Goal: Book appointment/travel/reservation

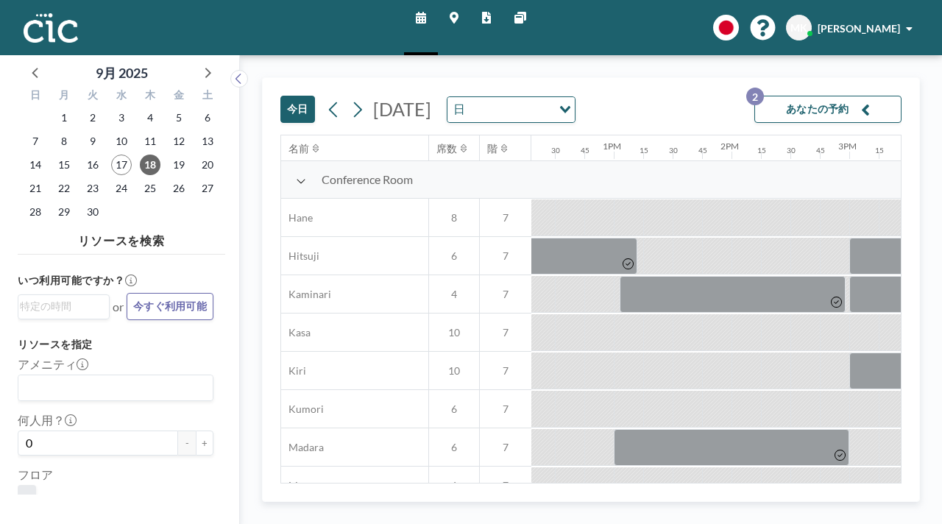
scroll to position [0, 1478]
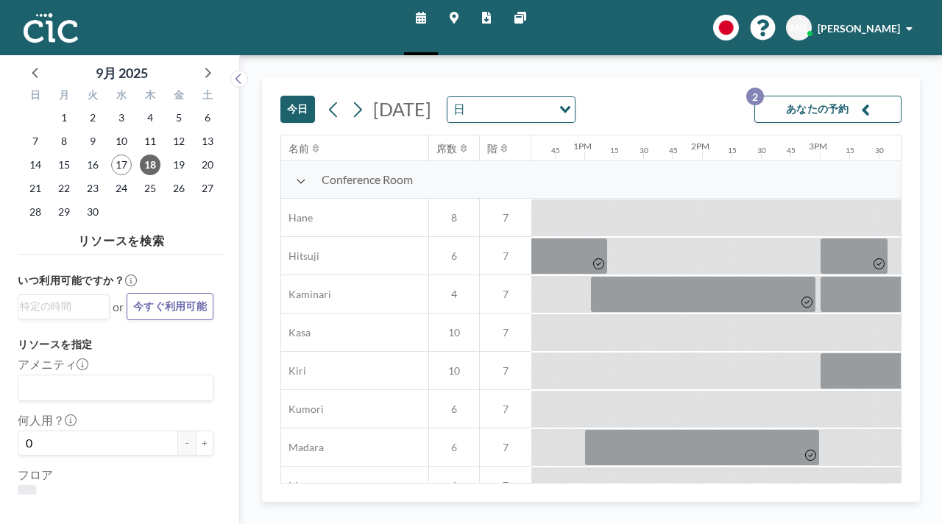
click at [834, 96] on button "あなたの予約 2" at bounding box center [827, 109] width 147 height 27
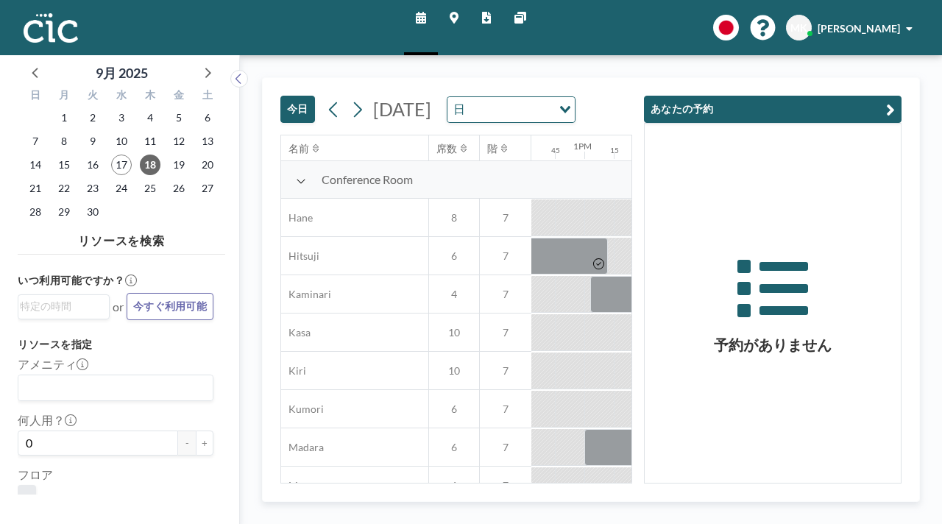
click at [895, 101] on icon "button" at bounding box center [890, 110] width 9 height 18
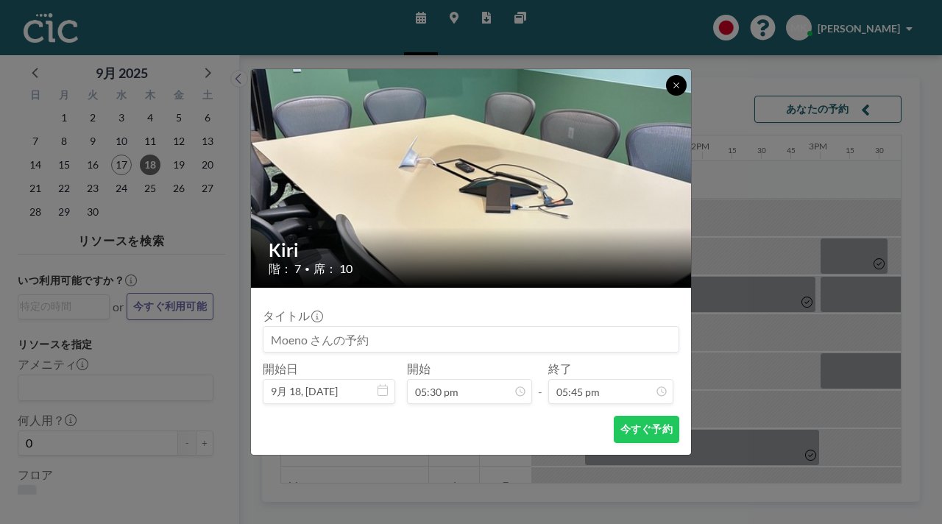
click at [666, 96] on button at bounding box center [676, 85] width 21 height 21
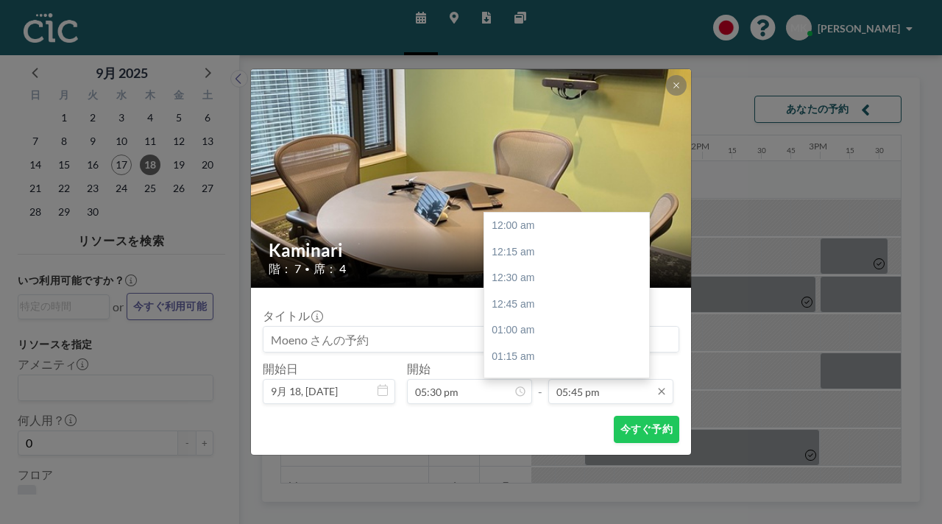
scroll to position [1668, 0]
click at [565, 379] on input "05:45 pm" at bounding box center [610, 391] width 125 height 25
type input "07:00 pm"
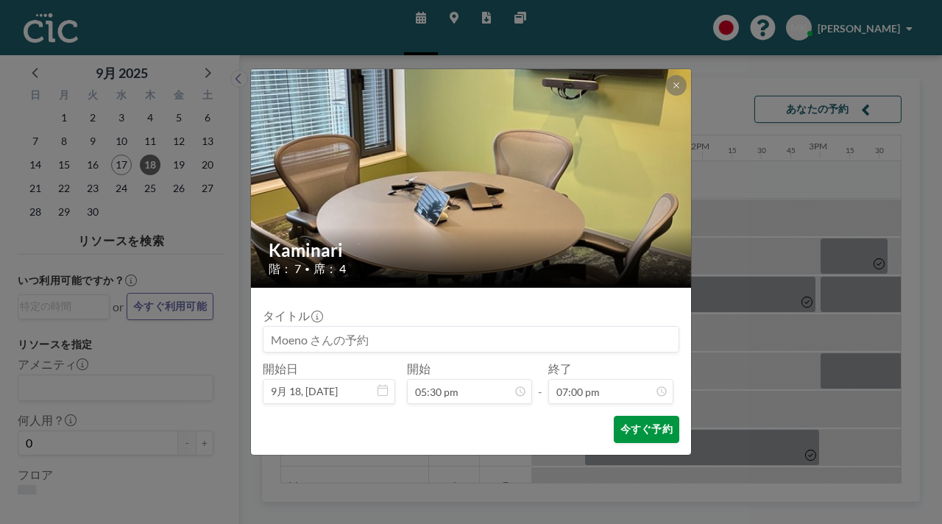
scroll to position [1785, 0]
click at [614, 416] on button "今すぐ予約" at bounding box center [647, 429] width 66 height 27
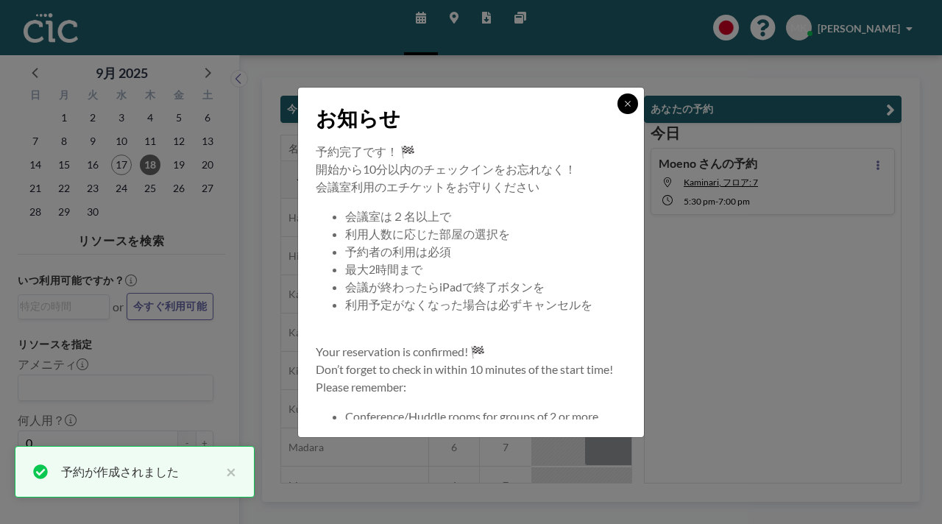
click at [623, 108] on icon at bounding box center [627, 103] width 9 height 9
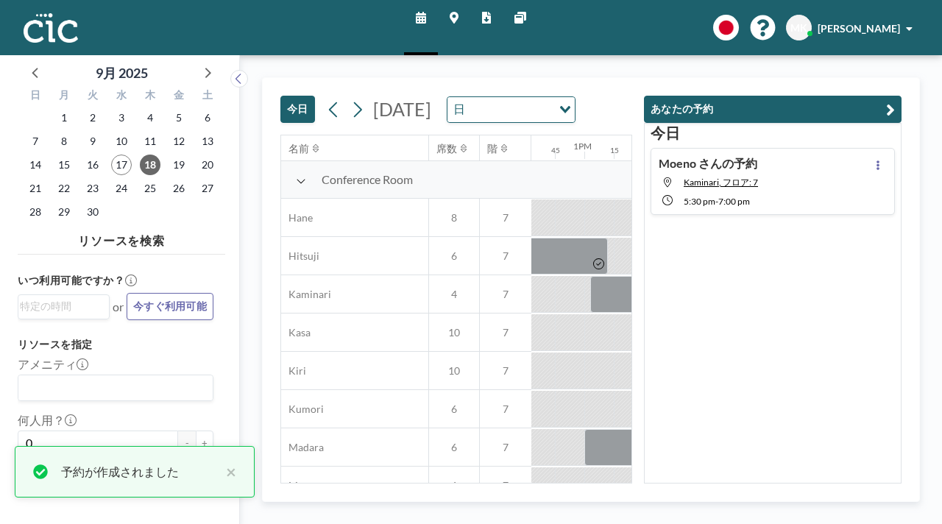
click at [891, 96] on button "あなたの予約" at bounding box center [773, 109] width 258 height 27
